Goal: Task Accomplishment & Management: Complete application form

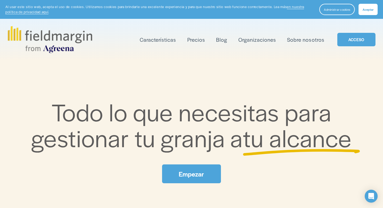
click at [364, 8] on font "Aceptar" at bounding box center [367, 9] width 11 height 4
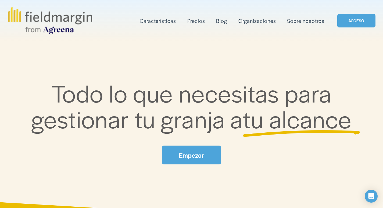
click at [350, 19] on font "ACCESO" at bounding box center [356, 20] width 16 height 5
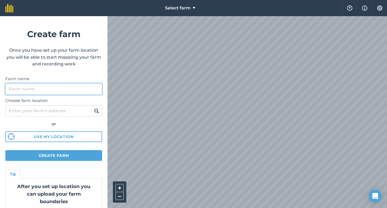
click at [32, 84] on input "Farm name" at bounding box center [53, 88] width 97 height 11
type input "[PERSON_NAME]"
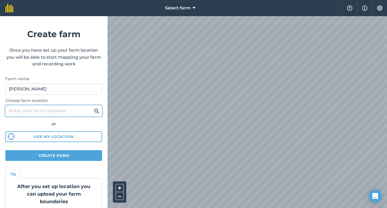
click at [37, 108] on input "Choose farm location" at bounding box center [53, 110] width 97 height 11
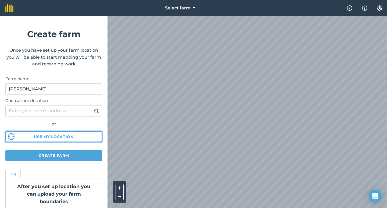
click at [11, 141] on button "Use my location" at bounding box center [53, 136] width 97 height 11
click at [257, 207] on html "Select farm Help Info Settings Create farm Once you have set up your farm locat…" at bounding box center [193, 104] width 387 height 208
click at [372, 191] on div "Open Intercom Messenger" at bounding box center [375, 196] width 14 height 14
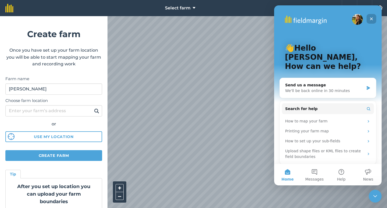
click at [374, 19] on div "Close" at bounding box center [371, 19] width 10 height 10
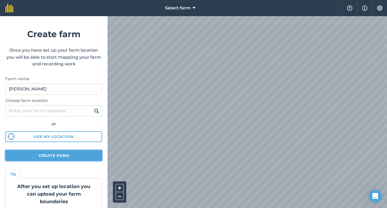
click at [42, 153] on button "Create farm" at bounding box center [53, 155] width 97 height 11
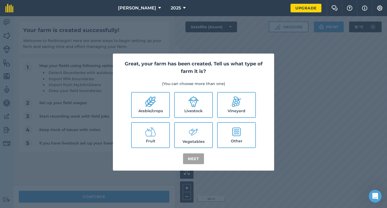
click at [152, 102] on icon at bounding box center [150, 101] width 11 height 11
checkbox input "true"
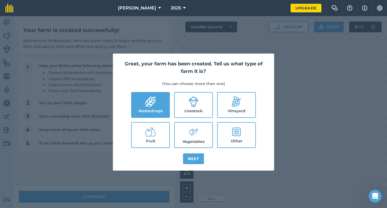
click at [178, 102] on label "Livestock" at bounding box center [194, 104] width 38 height 25
checkbox input "true"
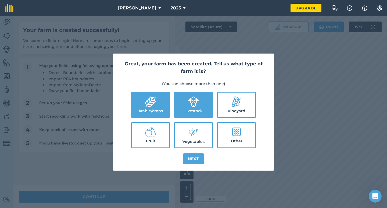
click at [232, 104] on icon at bounding box center [236, 101] width 11 height 11
checkbox input "true"
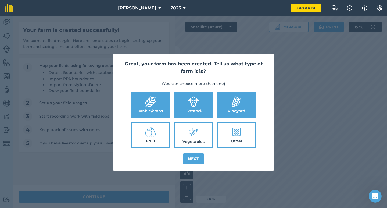
click at [146, 139] on label "Fruit" at bounding box center [151, 134] width 38 height 25
checkbox input "true"
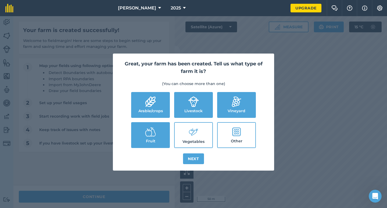
drag, startPoint x: 182, startPoint y: 130, endPoint x: 195, endPoint y: 140, distance: 16.9
click at [183, 131] on label "Vegetables" at bounding box center [194, 134] width 38 height 25
checkbox input "true"
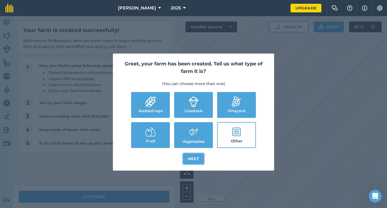
click at [194, 160] on button "Next" at bounding box center [193, 158] width 21 height 11
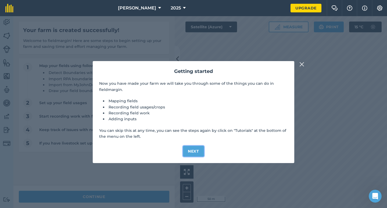
click at [192, 150] on button "Next" at bounding box center [193, 151] width 21 height 11
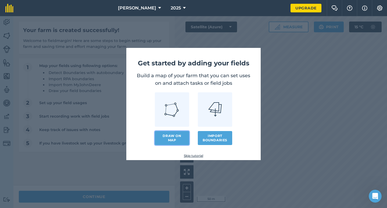
click at [173, 138] on link "Draw on map" at bounding box center [172, 138] width 34 height 14
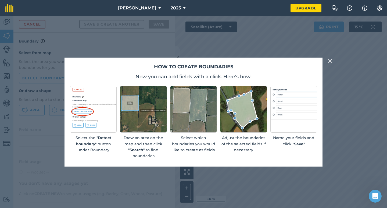
click at [330, 62] on img at bounding box center [329, 60] width 5 height 6
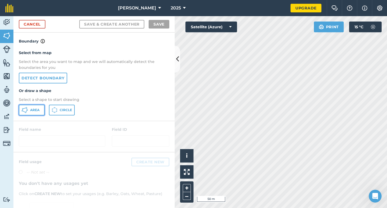
click at [30, 111] on span "Area" at bounding box center [34, 110] width 9 height 4
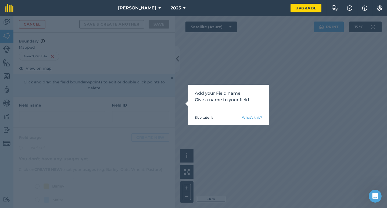
click at [249, 117] on link "What's this?" at bounding box center [252, 117] width 20 height 4
click at [201, 119] on link "Skip tutorial" at bounding box center [204, 117] width 19 height 4
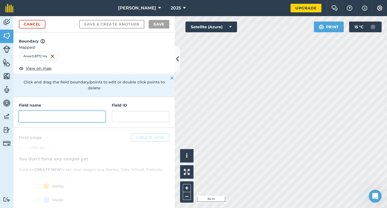
click at [48, 118] on input "text" at bounding box center [62, 116] width 86 height 11
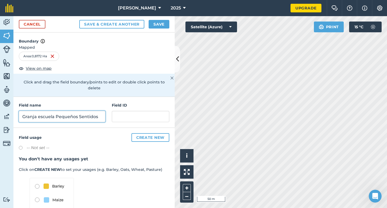
type input "Granja escuela Pequeños Sentidos"
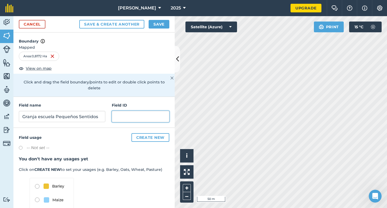
click at [129, 118] on input "text" at bounding box center [140, 116] width 57 height 11
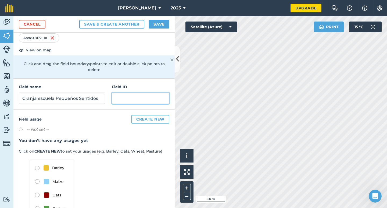
scroll to position [9, 0]
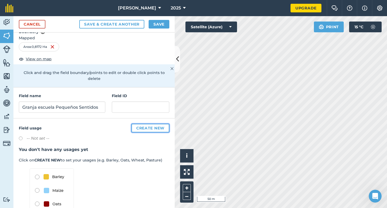
click at [141, 130] on button "Create new" at bounding box center [150, 128] width 38 height 9
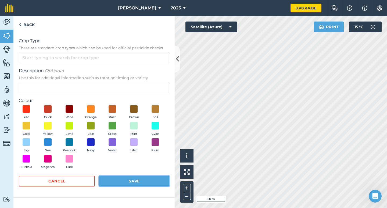
click at [126, 182] on button "Save" at bounding box center [134, 180] width 70 height 11
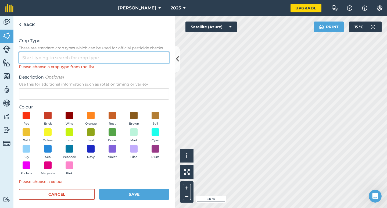
click at [48, 60] on input "Crop Type These are standard crop types which can be used for official pesticid…" at bounding box center [94, 57] width 150 height 11
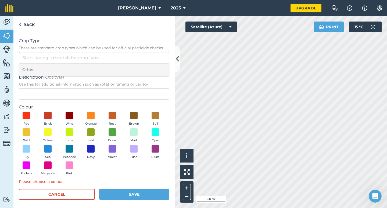
click at [38, 72] on li "Other" at bounding box center [94, 69] width 150 height 13
type input "Other"
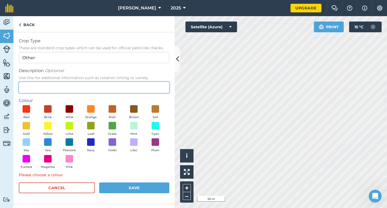
click at [34, 89] on input "Description Optional Use this for additional information such as rotation timin…" at bounding box center [94, 87] width 150 height 11
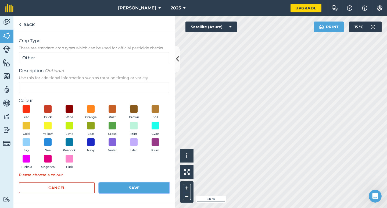
click at [144, 185] on button "Save" at bounding box center [134, 187] width 70 height 11
click at [143, 188] on button "Save" at bounding box center [134, 187] width 70 height 11
click at [141, 188] on button "Save" at bounding box center [134, 187] width 70 height 11
click at [7, 51] on img at bounding box center [7, 49] width 8 height 8
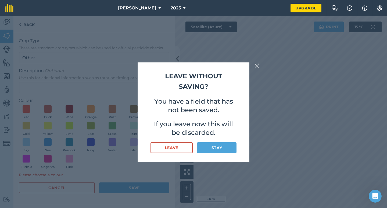
click at [220, 153] on div "Leave without saving? You have a field that has not been saved. If you leave no…" at bounding box center [194, 111] width 112 height 99
click at [219, 145] on button "Stay" at bounding box center [216, 147] width 39 height 11
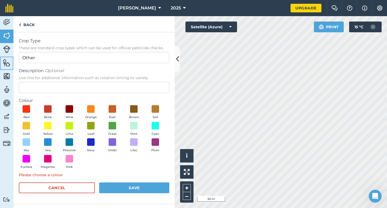
click at [6, 63] on img at bounding box center [7, 63] width 8 height 8
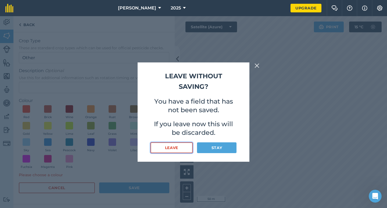
click at [168, 146] on button "Leave" at bounding box center [171, 147] width 42 height 11
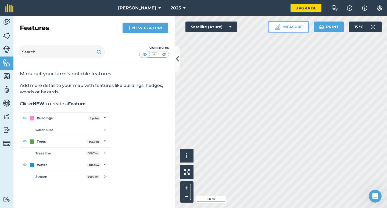
click at [298, 26] on button "Measure" at bounding box center [289, 26] width 40 height 11
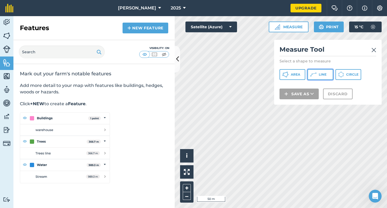
click at [316, 71] on icon at bounding box center [313, 74] width 6 height 6
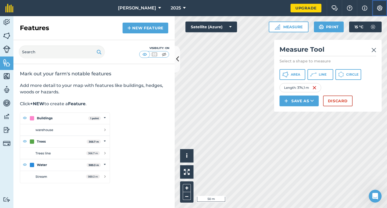
click at [381, 9] on img at bounding box center [379, 7] width 6 height 5
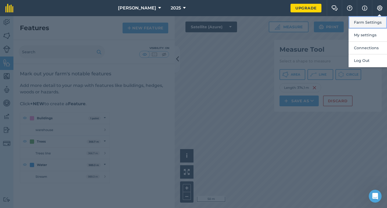
click at [373, 24] on button "Farm Settings" at bounding box center [367, 22] width 38 height 13
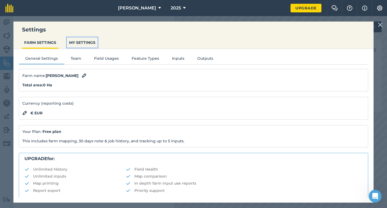
click at [85, 48] on button "MY SETTINGS" at bounding box center [82, 42] width 31 height 10
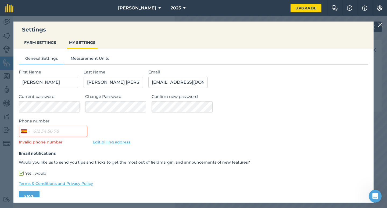
click at [384, 23] on div "Settings FARM SETTINGS MY SETTINGS General Settings Measurement Units First Nam…" at bounding box center [193, 111] width 387 height 191
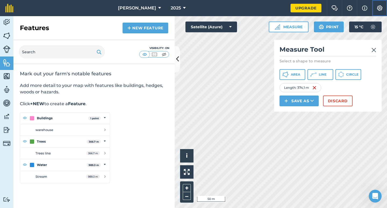
click at [382, 11] on button "Settings" at bounding box center [379, 8] width 15 height 16
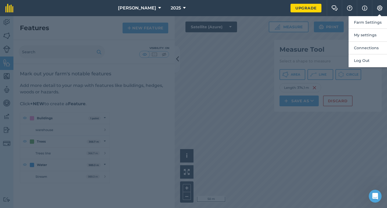
click at [370, 133] on div at bounding box center [193, 111] width 387 height 191
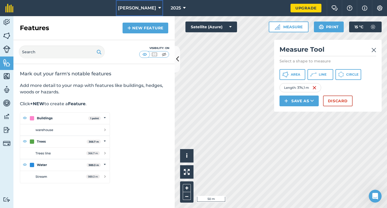
click at [158, 10] on icon at bounding box center [159, 8] width 3 height 6
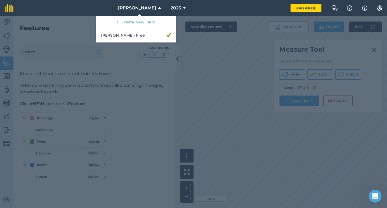
drag, startPoint x: 211, startPoint y: 18, endPoint x: 204, endPoint y: 15, distance: 7.2
click at [210, 18] on div at bounding box center [193, 111] width 387 height 191
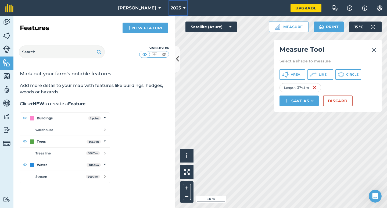
click at [168, 9] on button "2025" at bounding box center [177, 8] width 19 height 16
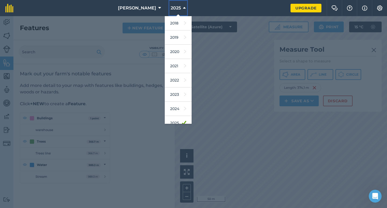
click at [168, 8] on button "2025" at bounding box center [177, 8] width 19 height 16
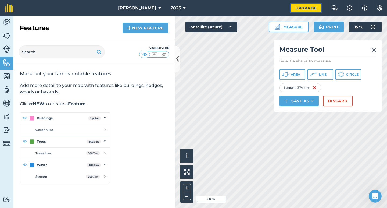
click at [304, 9] on link "Upgrade" at bounding box center [305, 8] width 31 height 9
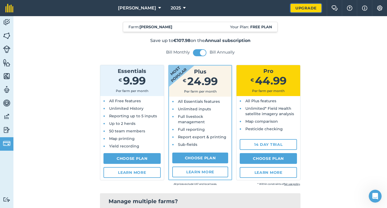
scroll to position [27, 0]
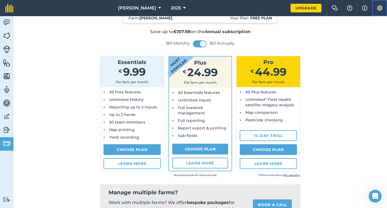
click at [381, 9] on img at bounding box center [379, 7] width 6 height 5
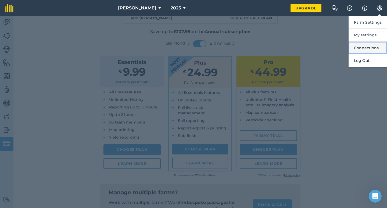
click at [361, 48] on button "Connections" at bounding box center [367, 48] width 38 height 13
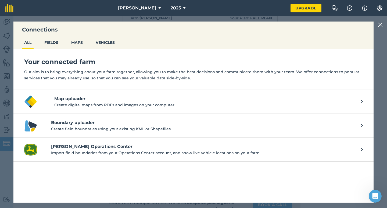
click at [378, 26] on img at bounding box center [380, 24] width 5 height 6
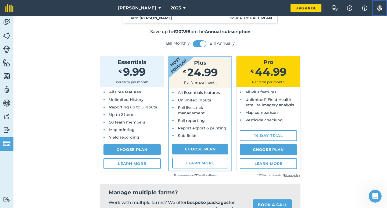
click at [382, 9] on img at bounding box center [379, 7] width 6 height 5
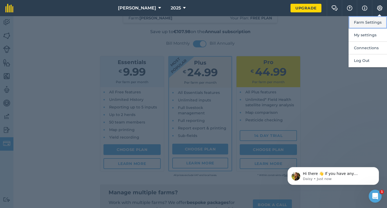
scroll to position [0, 0]
click at [380, 20] on button "Farm Settings" at bounding box center [367, 22] width 38 height 13
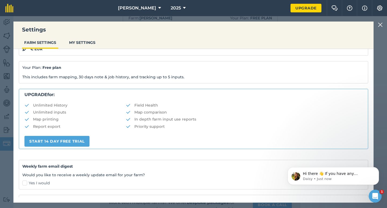
scroll to position [81, 0]
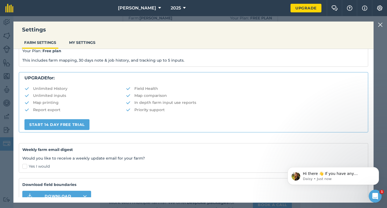
click at [378, 24] on img at bounding box center [380, 24] width 5 height 6
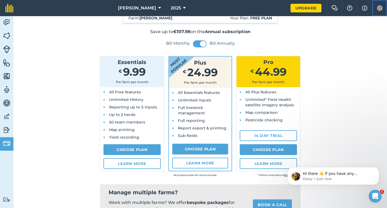
click at [380, 13] on button "Settings" at bounding box center [379, 8] width 15 height 16
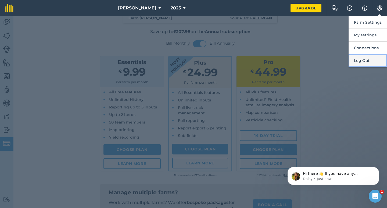
click at [358, 62] on button "Log Out" at bounding box center [367, 60] width 38 height 13
